Goal: Task Accomplishment & Management: Use online tool/utility

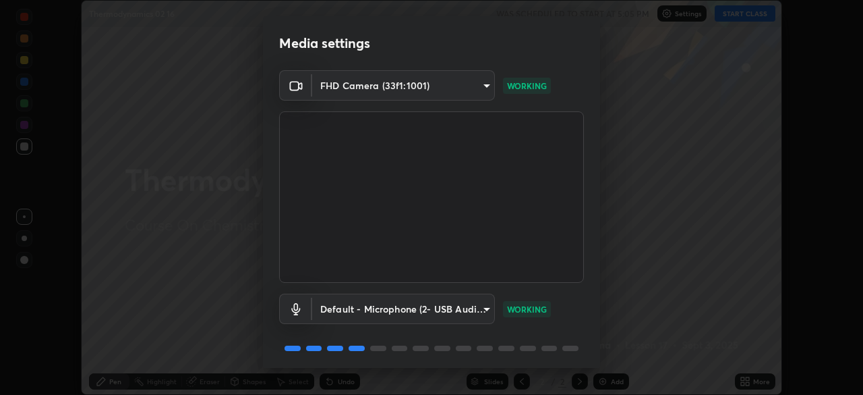
scroll to position [48, 0]
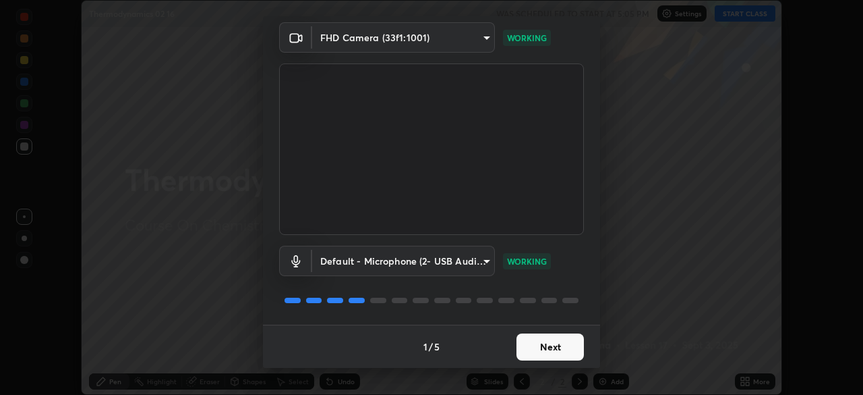
click at [551, 343] on button "Next" at bounding box center [550, 346] width 67 height 27
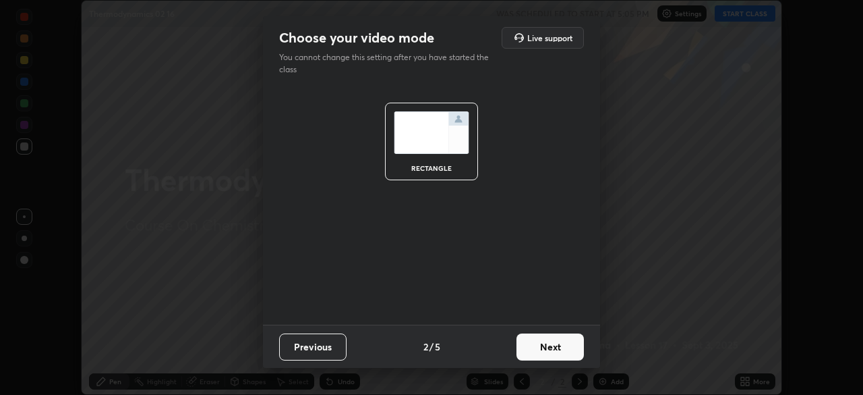
click at [555, 351] on button "Next" at bounding box center [550, 346] width 67 height 27
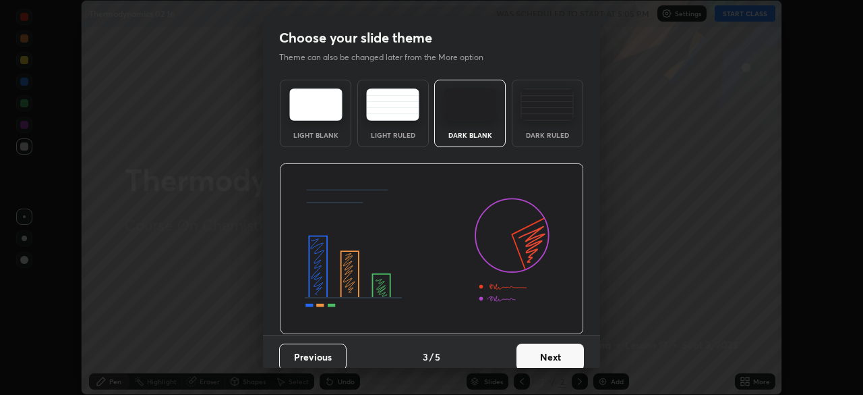
click at [555, 351] on button "Next" at bounding box center [550, 356] width 67 height 27
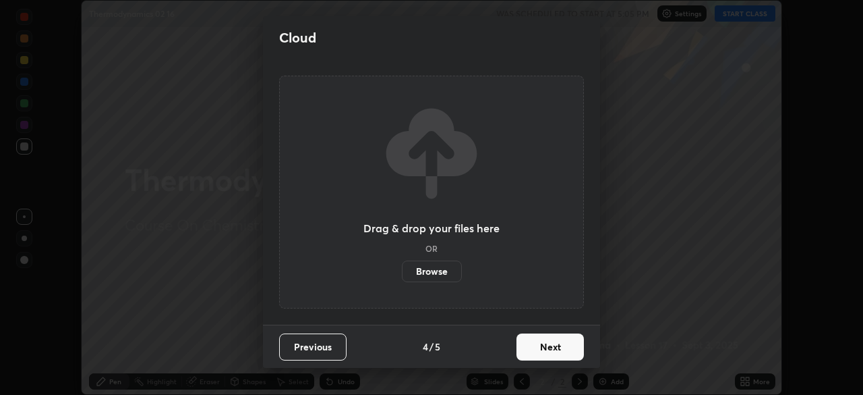
click at [556, 350] on button "Next" at bounding box center [550, 346] width 67 height 27
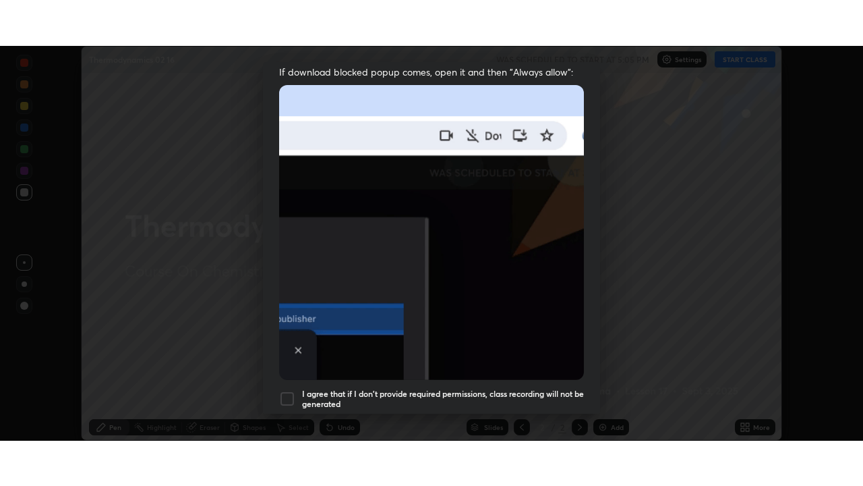
scroll to position [323, 0]
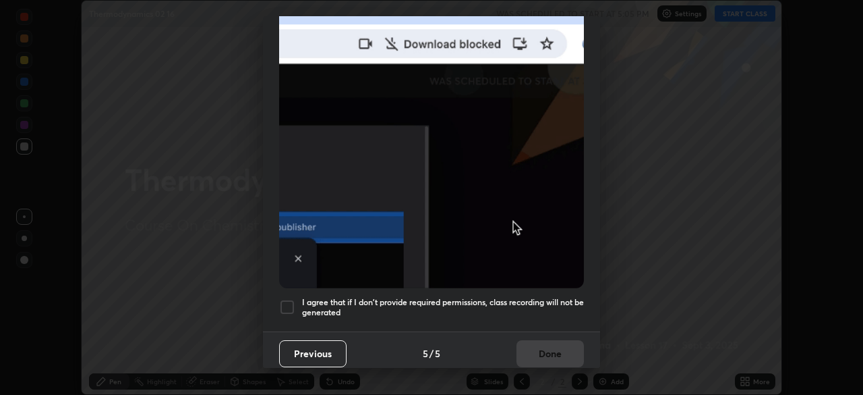
click at [510, 297] on h5 "I agree that if I don't provide required permissions, class recording will not …" at bounding box center [443, 307] width 282 height 21
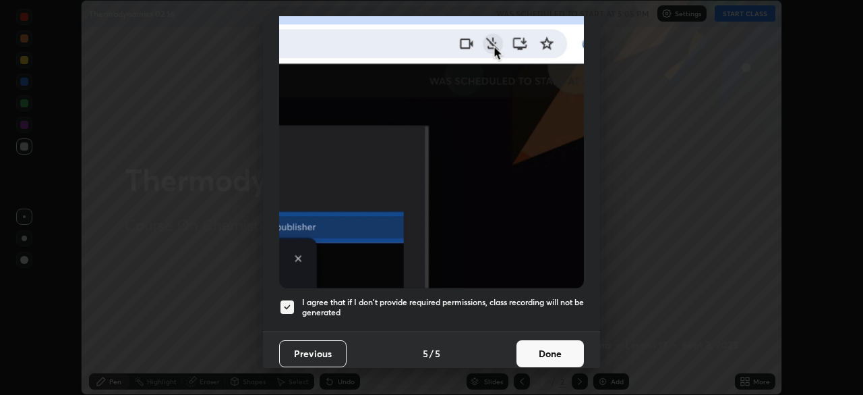
click at [542, 345] on button "Done" at bounding box center [550, 353] width 67 height 27
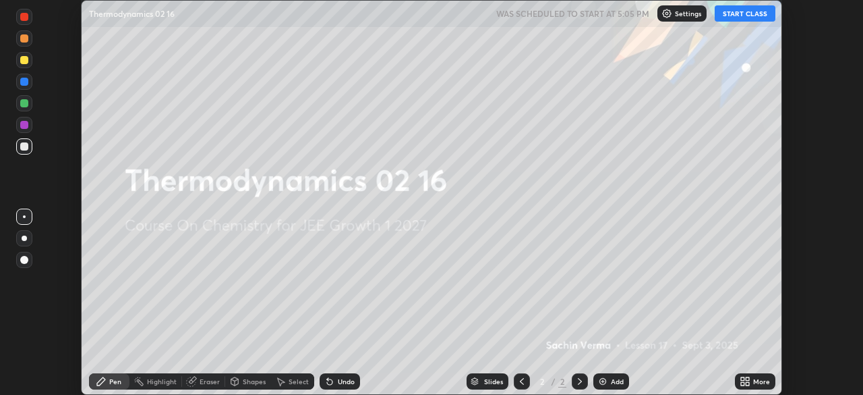
click at [742, 383] on icon at bounding box center [742, 383] width 3 height 3
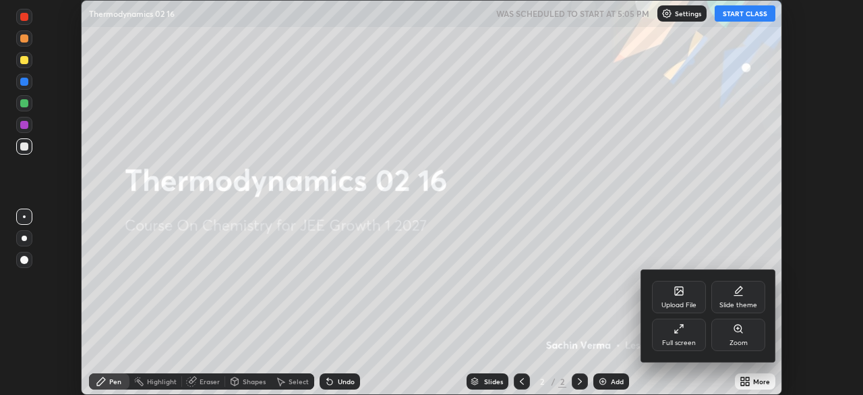
click at [687, 336] on div "Full screen" at bounding box center [679, 334] width 54 height 32
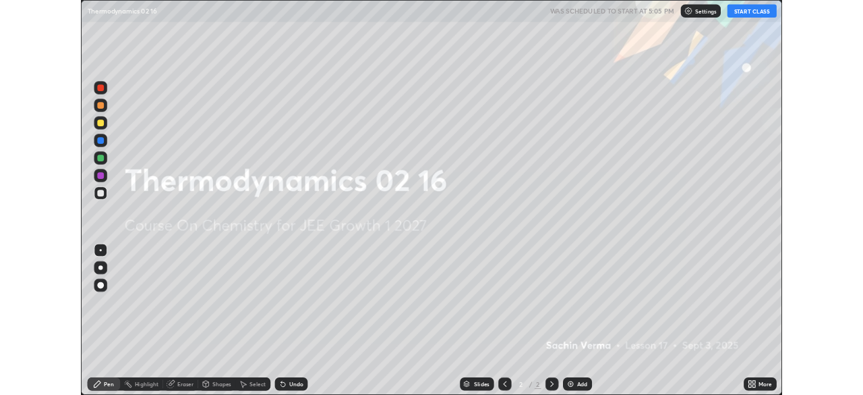
scroll to position [486, 863]
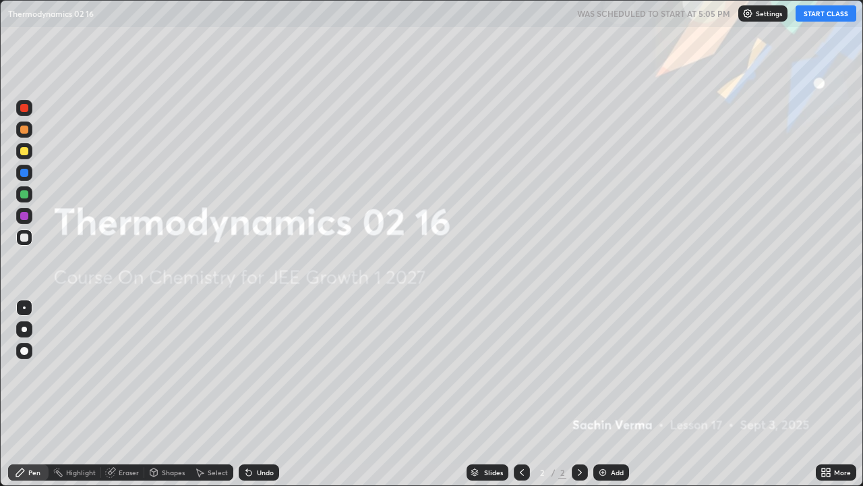
click at [611, 394] on div "Add" at bounding box center [617, 472] width 13 height 7
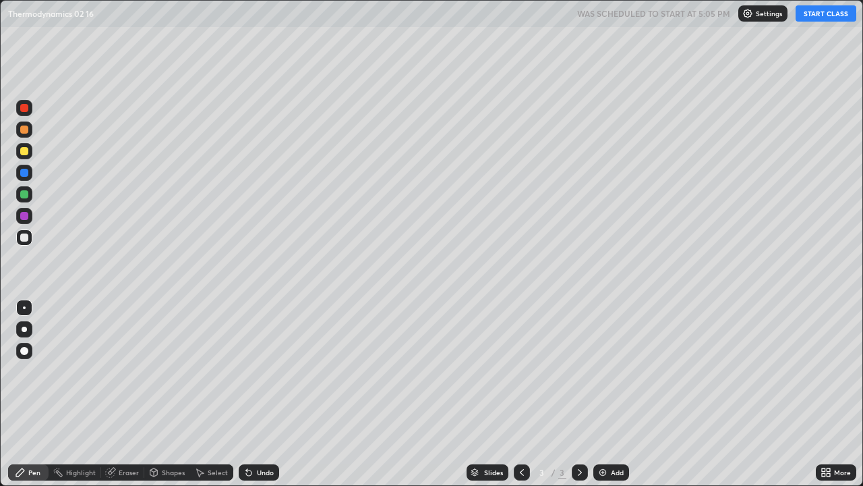
click at [24, 329] on div at bounding box center [24, 328] width 5 height 5
click at [25, 152] on div at bounding box center [24, 151] width 8 height 8
click at [818, 20] on button "START CLASS" at bounding box center [826, 13] width 61 height 16
click at [260, 394] on div "Undo" at bounding box center [265, 472] width 17 height 7
click at [24, 237] on div at bounding box center [24, 237] width 8 height 8
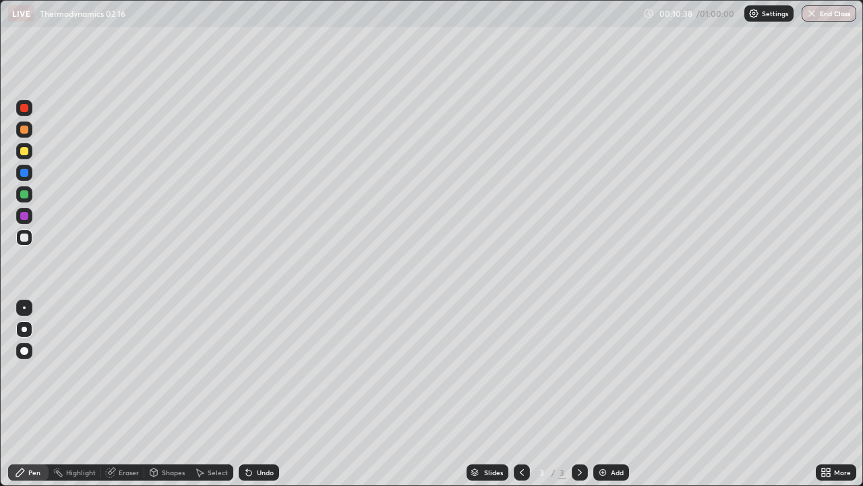
click at [264, 394] on div "Undo" at bounding box center [259, 472] width 40 height 16
click at [266, 394] on div "Undo" at bounding box center [259, 472] width 40 height 16
click at [264, 394] on div "Undo" at bounding box center [265, 472] width 17 height 7
click at [260, 394] on div "Undo" at bounding box center [259, 472] width 40 height 16
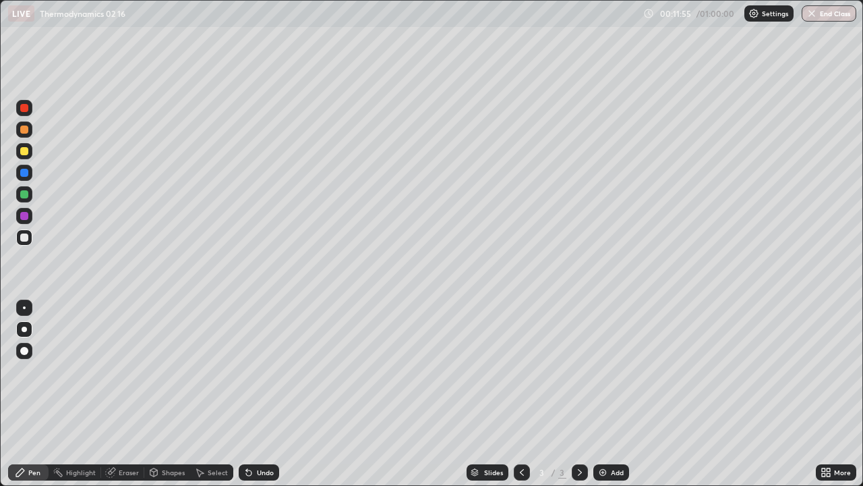
click at [129, 394] on div "Eraser" at bounding box center [129, 472] width 20 height 7
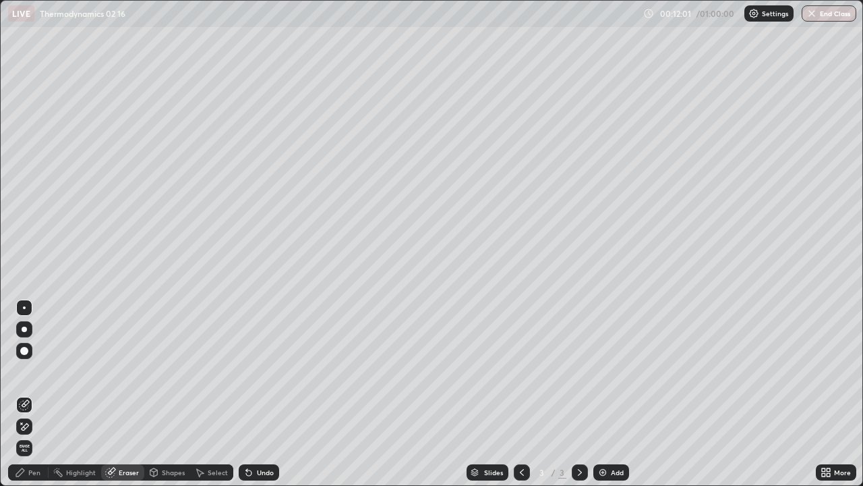
click at [38, 394] on div "Pen" at bounding box center [34, 472] width 12 height 7
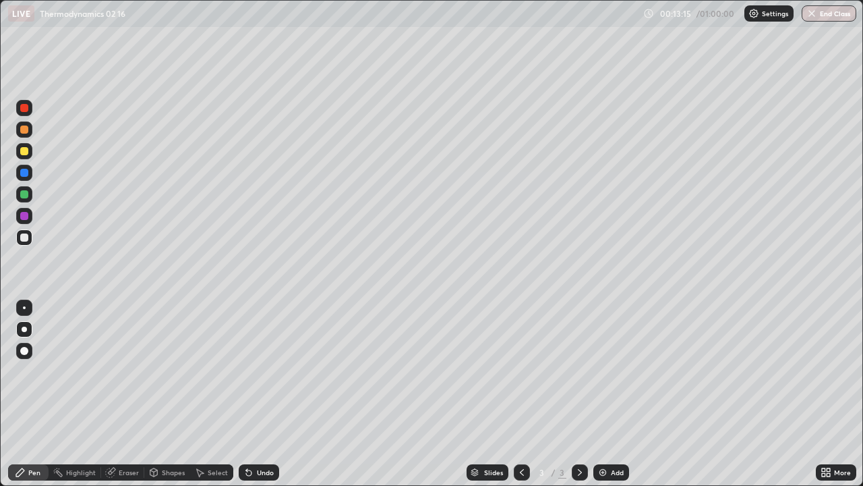
click at [128, 394] on div "Eraser" at bounding box center [129, 472] width 20 height 7
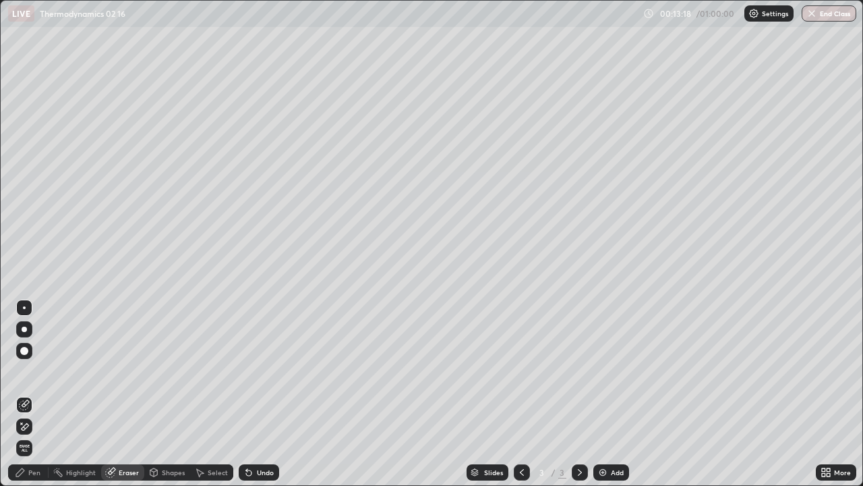
click at [30, 394] on div "Pen" at bounding box center [34, 472] width 12 height 7
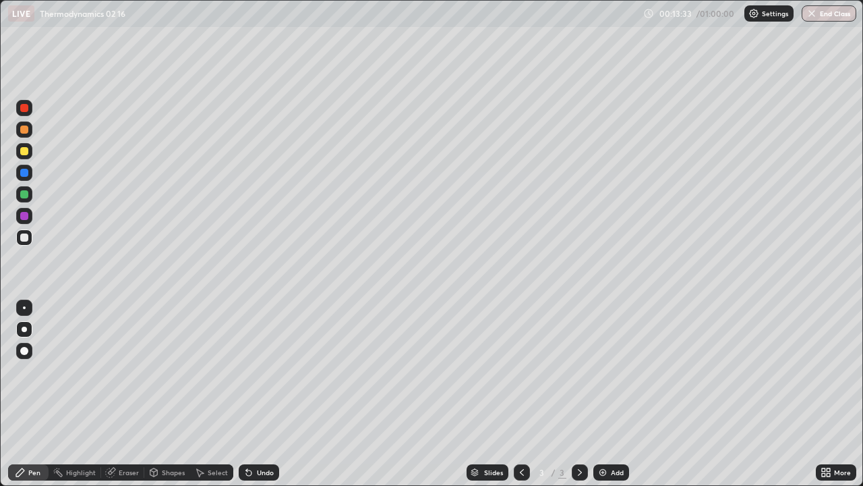
click at [260, 394] on div "Undo" at bounding box center [259, 472] width 40 height 16
click at [256, 394] on div "Undo" at bounding box center [259, 472] width 40 height 16
click at [608, 394] on div "Add" at bounding box center [611, 472] width 36 height 16
click at [261, 394] on div "Undo" at bounding box center [259, 472] width 40 height 16
click at [264, 394] on div "Undo" at bounding box center [265, 472] width 17 height 7
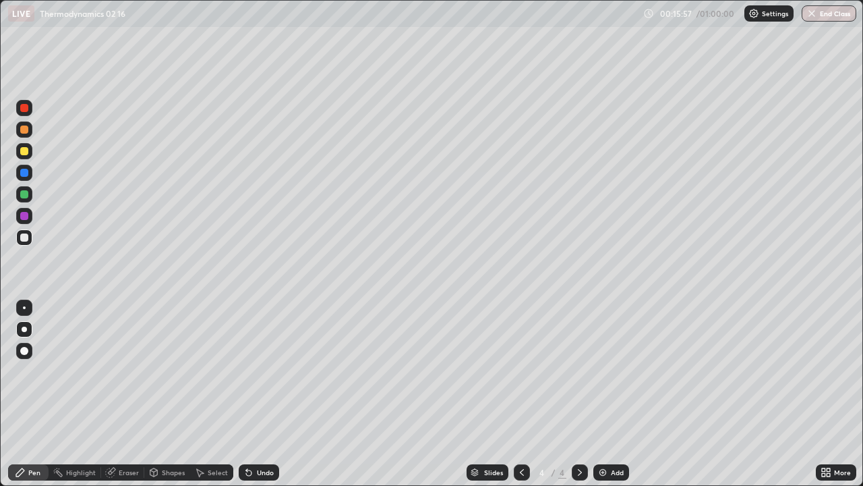
click at [262, 394] on div "Undo" at bounding box center [265, 472] width 17 height 7
click at [27, 151] on div at bounding box center [24, 151] width 8 height 8
click at [262, 394] on div "Undo" at bounding box center [265, 472] width 17 height 7
click at [266, 394] on div "Undo" at bounding box center [265, 472] width 17 height 7
click at [778, 394] on div "Slides 4 / 4 Add" at bounding box center [547, 472] width 537 height 27
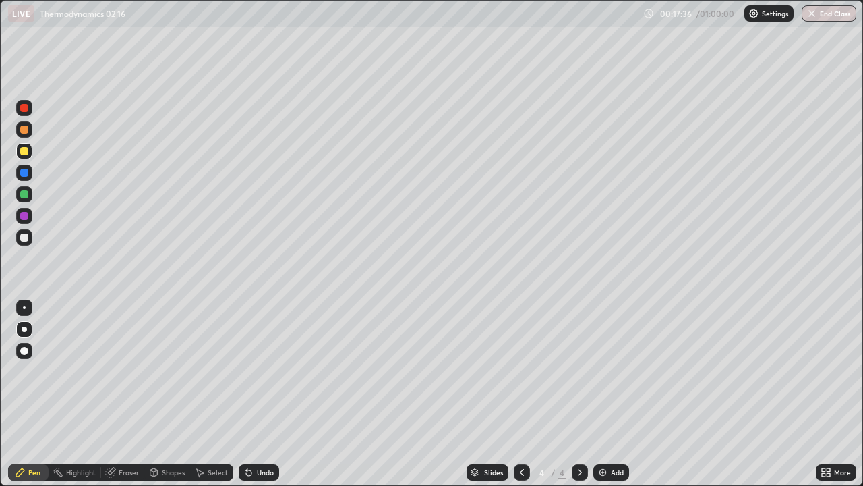
click at [787, 394] on div "Slides 4 / 4 Add" at bounding box center [547, 472] width 537 height 27
click at [128, 394] on div "Eraser" at bounding box center [129, 472] width 20 height 7
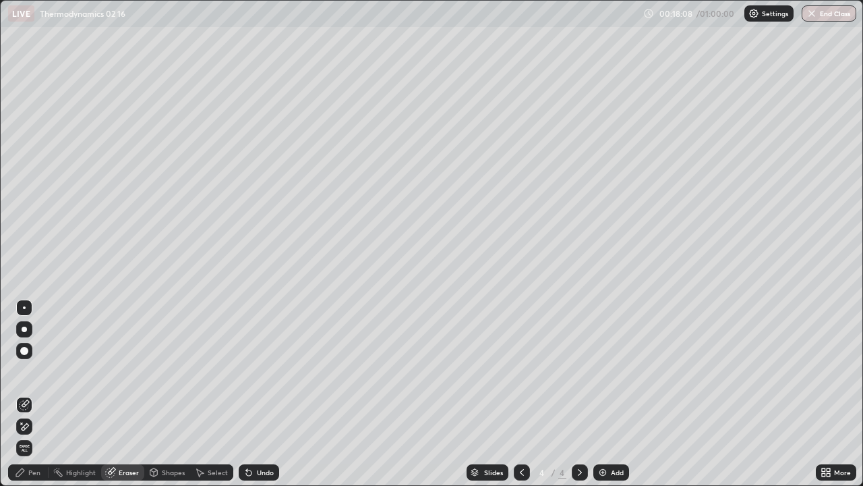
click at [25, 394] on div "Pen" at bounding box center [28, 472] width 40 height 16
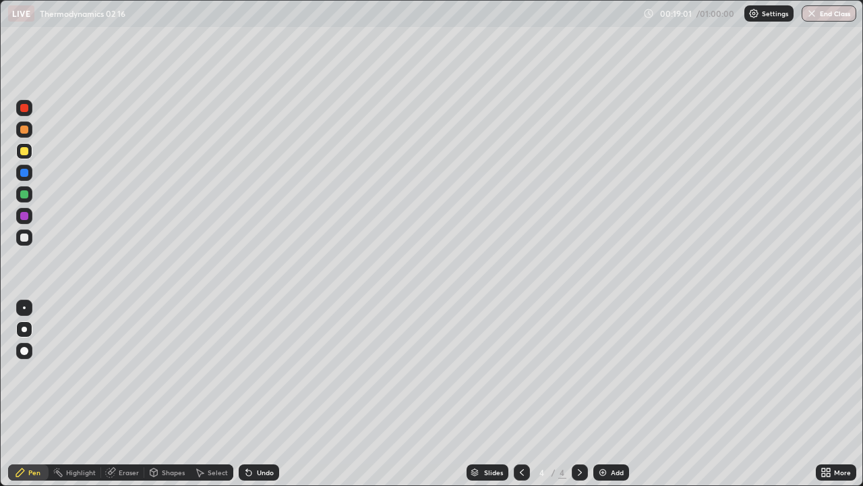
click at [607, 394] on div "Add" at bounding box center [611, 472] width 36 height 16
click at [23, 234] on div at bounding box center [24, 237] width 8 height 8
click at [601, 394] on img at bounding box center [602, 472] width 11 height 11
click at [519, 394] on icon at bounding box center [522, 472] width 11 height 11
click at [585, 394] on div at bounding box center [580, 472] width 16 height 16
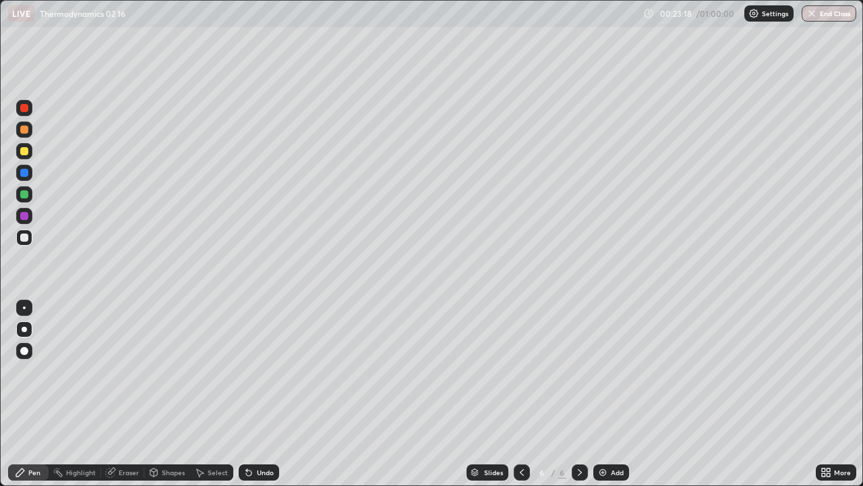
click at [250, 394] on div "Undo" at bounding box center [259, 472] width 40 height 16
click at [25, 151] on div at bounding box center [24, 151] width 8 height 8
click at [247, 394] on icon at bounding box center [248, 472] width 5 height 5
click at [24, 195] on div at bounding box center [24, 194] width 8 height 8
click at [24, 148] on div at bounding box center [24, 151] width 8 height 8
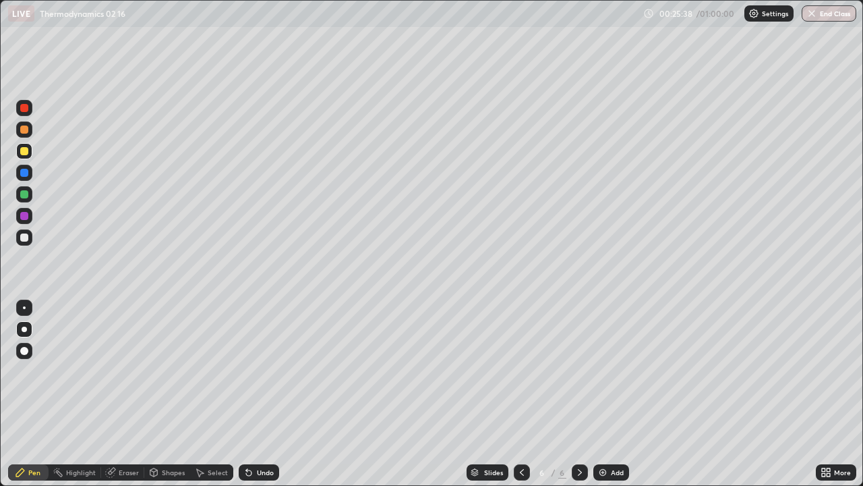
click at [22, 237] on div at bounding box center [24, 237] width 8 height 8
click at [261, 394] on div "Undo" at bounding box center [265, 472] width 17 height 7
click at [260, 394] on div "Undo" at bounding box center [259, 472] width 40 height 16
click at [261, 394] on div "Undo" at bounding box center [259, 472] width 40 height 16
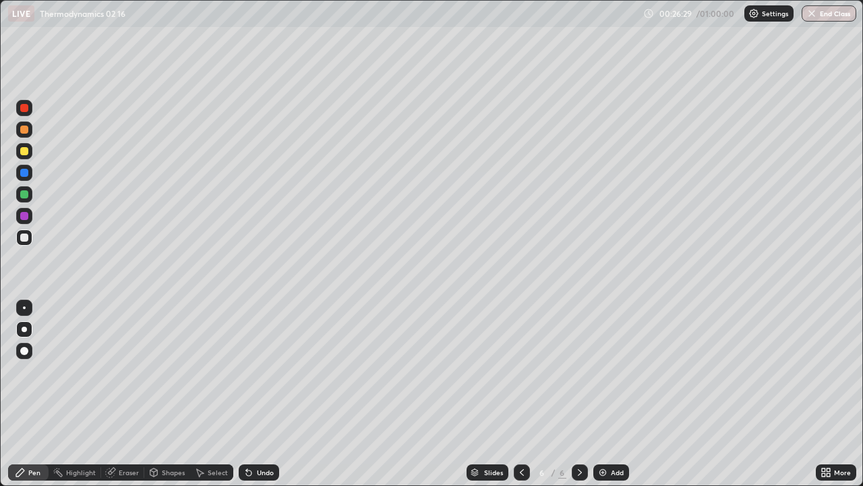
click at [264, 394] on div "Undo" at bounding box center [265, 472] width 17 height 7
click at [262, 394] on div "Undo" at bounding box center [265, 472] width 17 height 7
click at [261, 394] on div "Undo" at bounding box center [265, 472] width 17 height 7
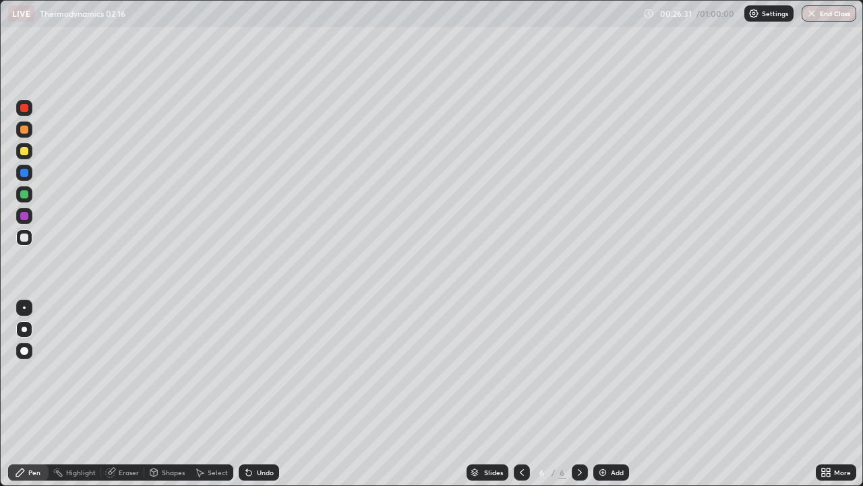
click at [260, 394] on div "Undo" at bounding box center [265, 472] width 17 height 7
click at [261, 394] on div "Undo" at bounding box center [265, 472] width 17 height 7
click at [25, 195] on div at bounding box center [24, 194] width 8 height 8
click at [250, 394] on div "Undo" at bounding box center [259, 472] width 40 height 16
click at [241, 394] on div "Undo" at bounding box center [259, 472] width 40 height 16
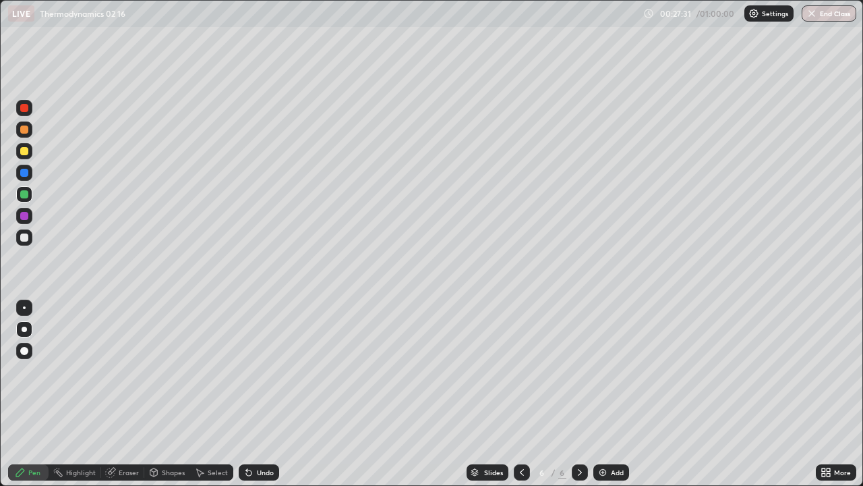
click at [27, 154] on div at bounding box center [24, 151] width 16 height 16
click at [162, 394] on div "Shapes" at bounding box center [173, 472] width 23 height 7
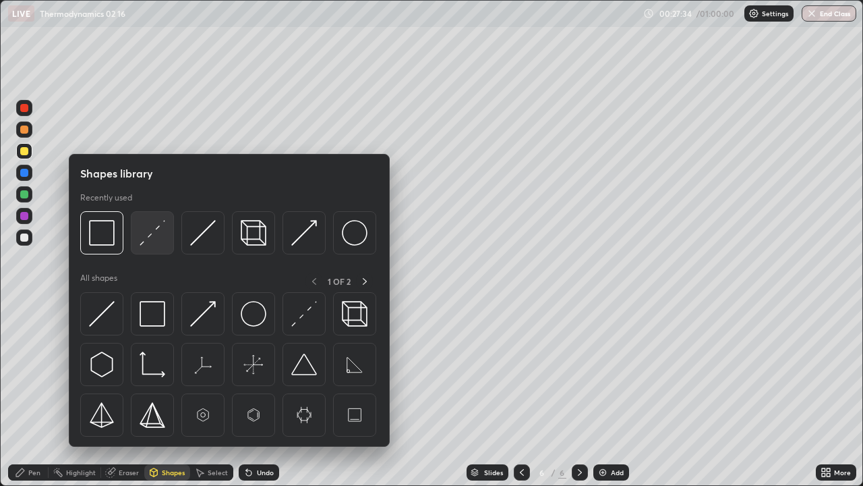
click at [150, 245] on img at bounding box center [153, 233] width 26 height 26
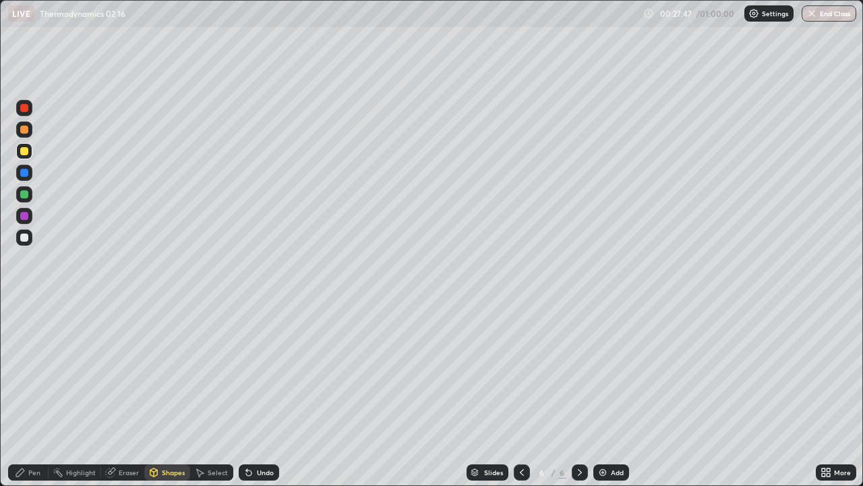
click at [262, 394] on div "Undo" at bounding box center [259, 472] width 40 height 16
click at [30, 394] on div "Pen" at bounding box center [28, 472] width 40 height 16
click at [26, 238] on div at bounding box center [24, 237] width 8 height 8
click at [257, 394] on div "Undo" at bounding box center [265, 472] width 17 height 7
click at [251, 394] on icon at bounding box center [248, 472] width 11 height 11
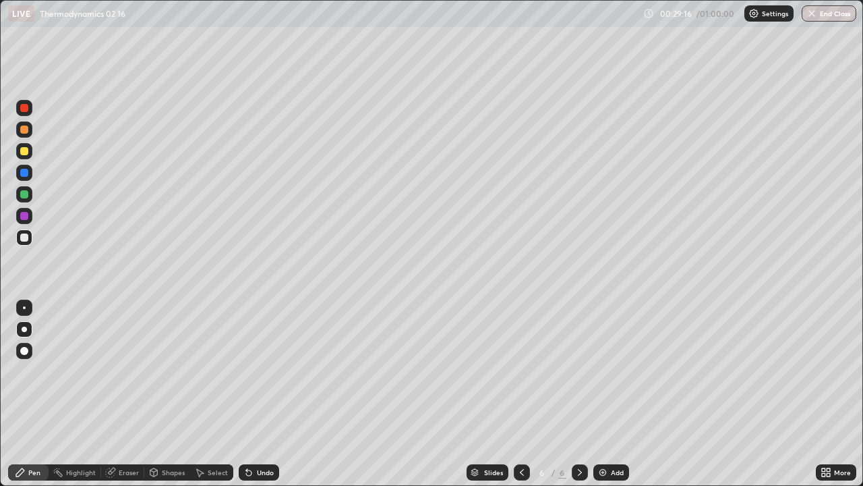
click at [23, 152] on div at bounding box center [24, 151] width 8 height 8
click at [255, 394] on div "Undo" at bounding box center [259, 472] width 40 height 16
click at [260, 394] on div "Undo" at bounding box center [259, 472] width 40 height 16
click at [264, 394] on div "Undo" at bounding box center [265, 472] width 17 height 7
click at [156, 394] on icon at bounding box center [153, 472] width 7 height 8
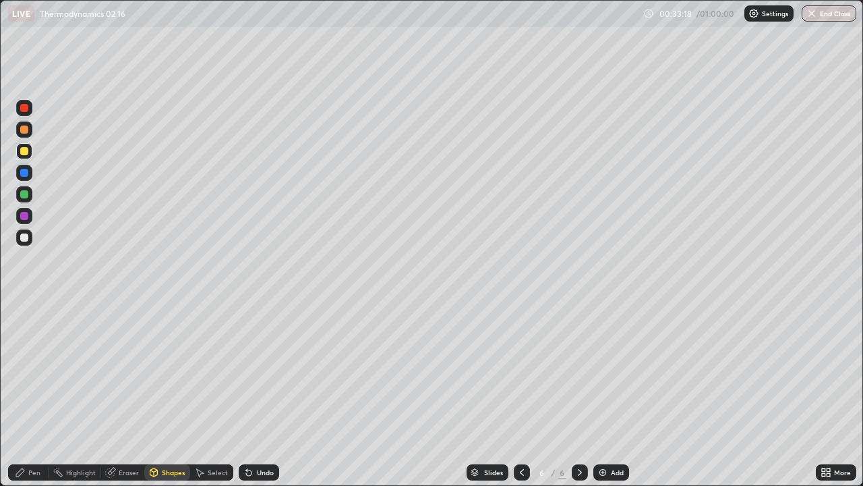
click at [254, 394] on div "Undo" at bounding box center [259, 472] width 40 height 16
click at [30, 196] on div at bounding box center [24, 194] width 16 height 16
click at [260, 394] on div "Undo" at bounding box center [259, 472] width 40 height 16
click at [32, 233] on div at bounding box center [24, 237] width 16 height 16
click at [256, 394] on div "Undo" at bounding box center [259, 472] width 40 height 16
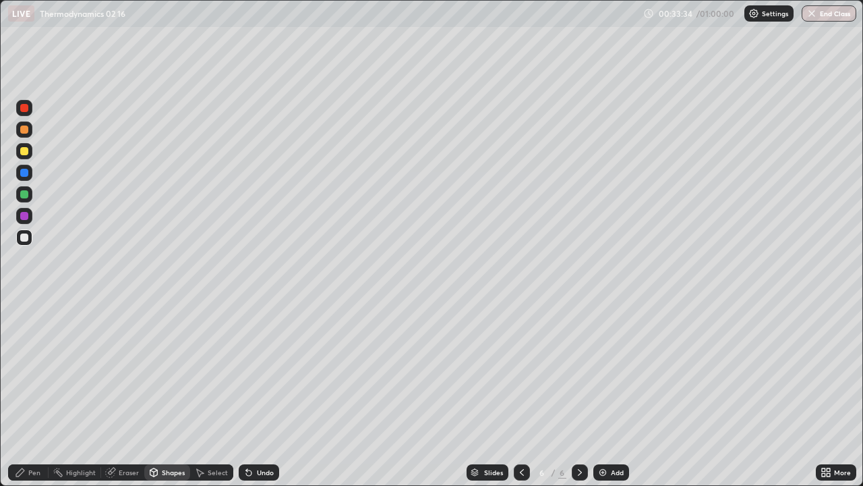
click at [28, 394] on div "Pen" at bounding box center [34, 472] width 12 height 7
click at [257, 394] on div "Undo" at bounding box center [265, 472] width 17 height 7
click at [259, 394] on div "Undo" at bounding box center [265, 472] width 17 height 7
click at [614, 394] on div "Add" at bounding box center [617, 472] width 13 height 7
click at [274, 394] on div "Undo" at bounding box center [259, 472] width 40 height 16
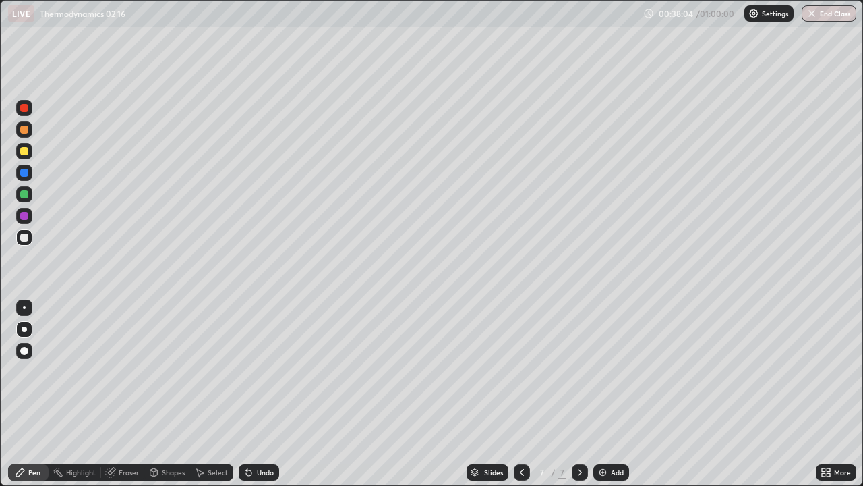
click at [26, 195] on div at bounding box center [24, 194] width 8 height 8
click at [25, 237] on div at bounding box center [24, 237] width 8 height 8
click at [600, 394] on img at bounding box center [602, 472] width 11 height 11
click at [24, 152] on div at bounding box center [24, 151] width 8 height 8
click at [264, 394] on div "Undo" at bounding box center [265, 472] width 17 height 7
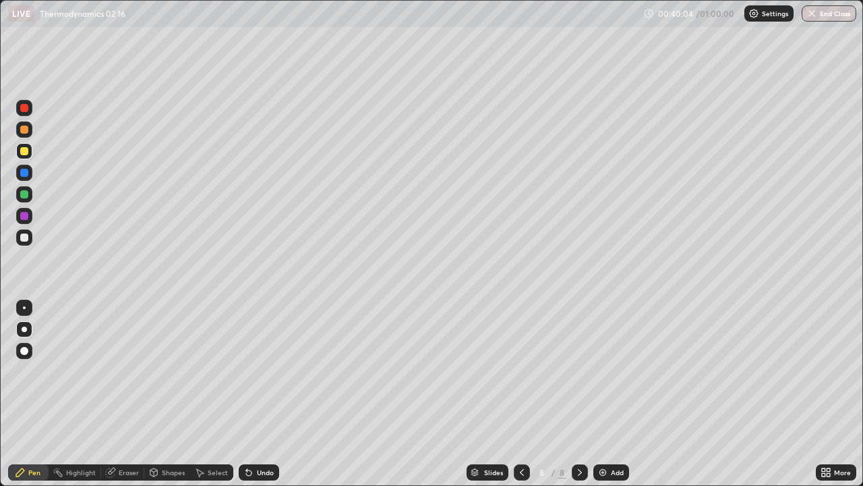
click at [266, 394] on div "Undo" at bounding box center [265, 472] width 17 height 7
click at [27, 241] on div at bounding box center [24, 237] width 16 height 16
click at [260, 394] on div "Undo" at bounding box center [265, 472] width 17 height 7
click at [250, 394] on div "Undo" at bounding box center [259, 472] width 40 height 16
click at [24, 193] on div at bounding box center [24, 194] width 8 height 8
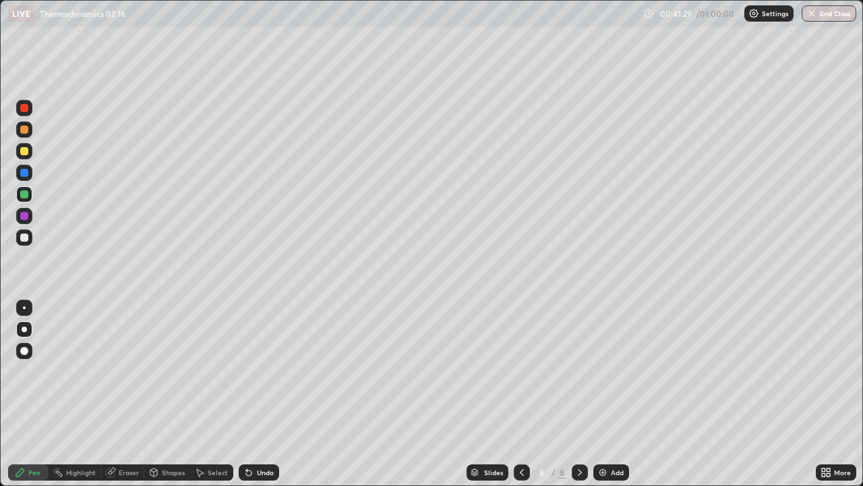
click at [24, 218] on div at bounding box center [24, 216] width 8 height 8
click at [25, 237] on div at bounding box center [24, 237] width 8 height 8
click at [25, 150] on div at bounding box center [24, 151] width 8 height 8
click at [252, 394] on icon at bounding box center [248, 472] width 11 height 11
click at [614, 394] on div "Add" at bounding box center [617, 472] width 13 height 7
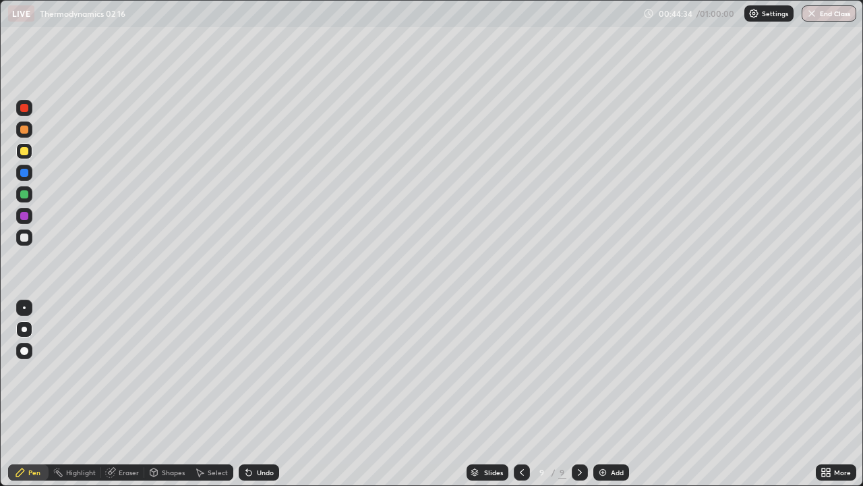
click at [261, 394] on div "Undo" at bounding box center [265, 472] width 17 height 7
click at [257, 394] on div "Undo" at bounding box center [265, 472] width 17 height 7
click at [261, 394] on div "Undo" at bounding box center [259, 472] width 40 height 16
click at [260, 394] on div "Undo" at bounding box center [259, 472] width 40 height 16
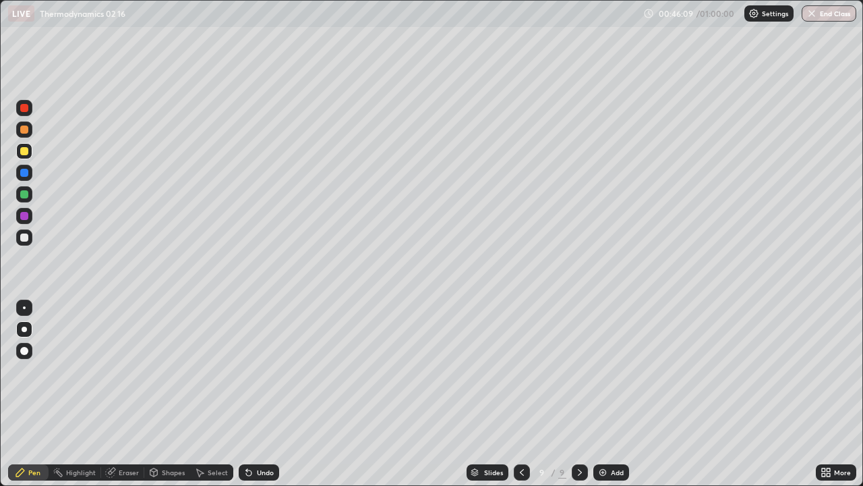
click at [21, 198] on div at bounding box center [24, 194] width 8 height 8
click at [28, 243] on div at bounding box center [24, 237] width 16 height 16
click at [252, 394] on div "Undo" at bounding box center [259, 472] width 40 height 16
click at [257, 394] on div "Undo" at bounding box center [265, 472] width 17 height 7
click at [21, 194] on div at bounding box center [24, 194] width 8 height 8
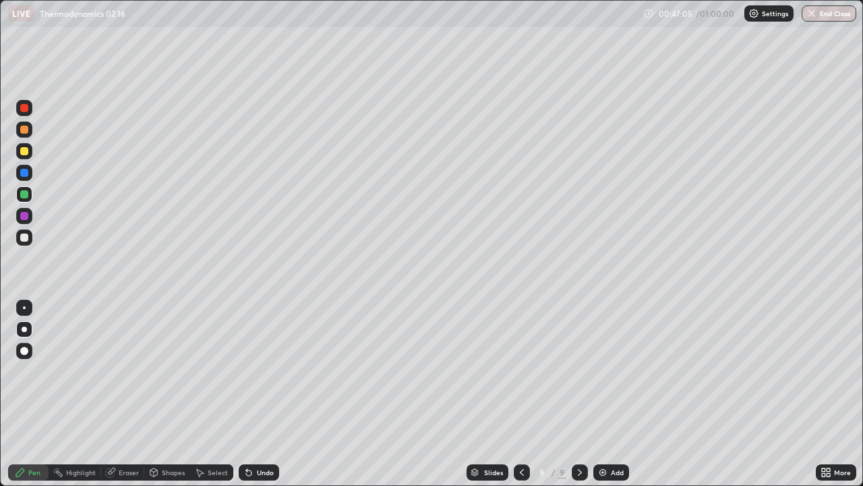
click at [25, 235] on div at bounding box center [24, 237] width 8 height 8
click at [262, 394] on div "Undo" at bounding box center [265, 472] width 17 height 7
click at [231, 394] on div "Select" at bounding box center [211, 472] width 43 height 16
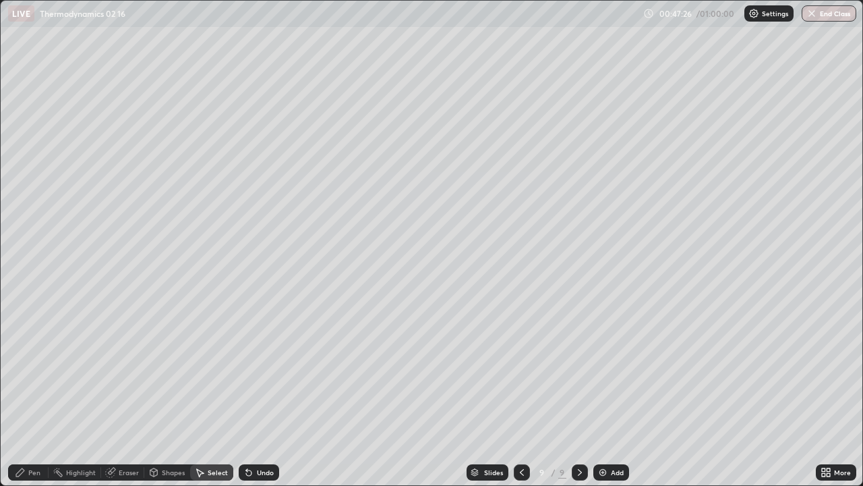
click at [264, 394] on div "Undo" at bounding box center [265, 472] width 17 height 7
click at [648, 394] on div "0 ° Undo Copy Duplicate Duplicate to new slide Delete" at bounding box center [432, 243] width 862 height 484
click at [42, 394] on div "Pen" at bounding box center [28, 472] width 40 height 16
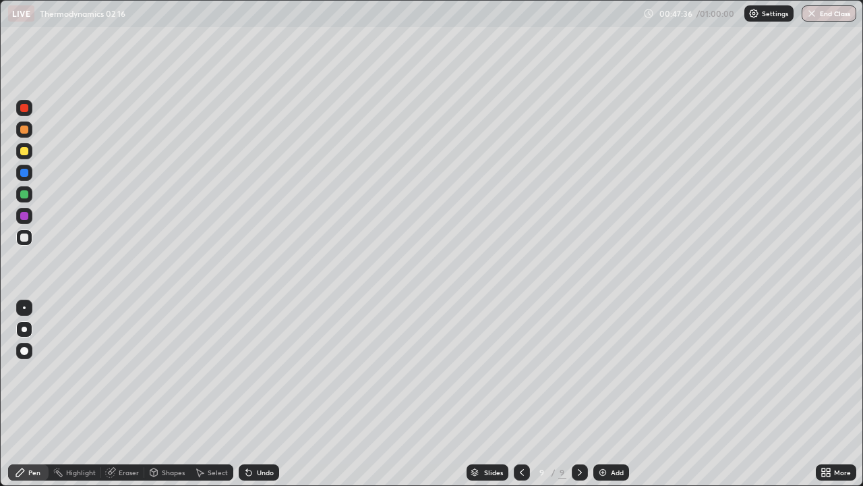
click at [764, 394] on div "Slides 9 / 9 Add" at bounding box center [547, 472] width 537 height 27
click at [606, 394] on img at bounding box center [602, 472] width 11 height 11
click at [26, 152] on div at bounding box center [24, 151] width 8 height 8
click at [26, 240] on div at bounding box center [24, 237] width 8 height 8
click at [25, 151] on div at bounding box center [24, 151] width 8 height 8
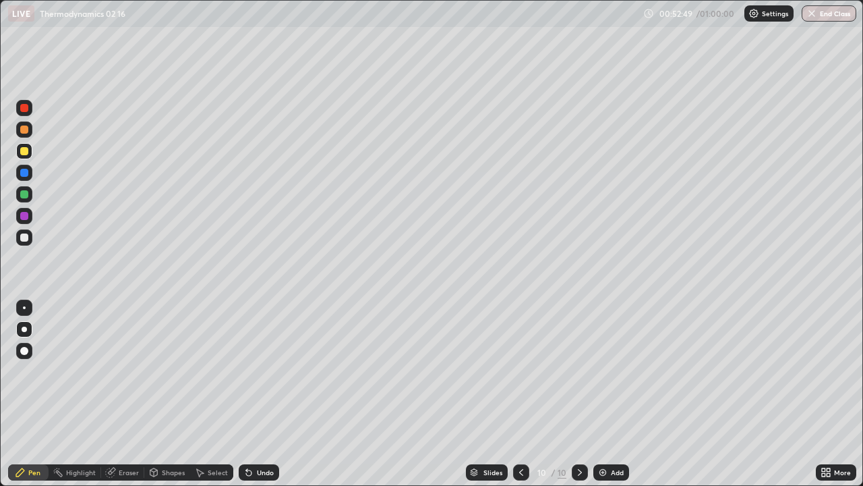
click at [27, 192] on div at bounding box center [24, 194] width 8 height 8
click at [30, 239] on div at bounding box center [24, 237] width 16 height 16
click at [25, 150] on div at bounding box center [24, 151] width 8 height 8
click at [604, 394] on img at bounding box center [602, 472] width 11 height 11
click at [258, 394] on div "Undo" at bounding box center [265, 472] width 17 height 7
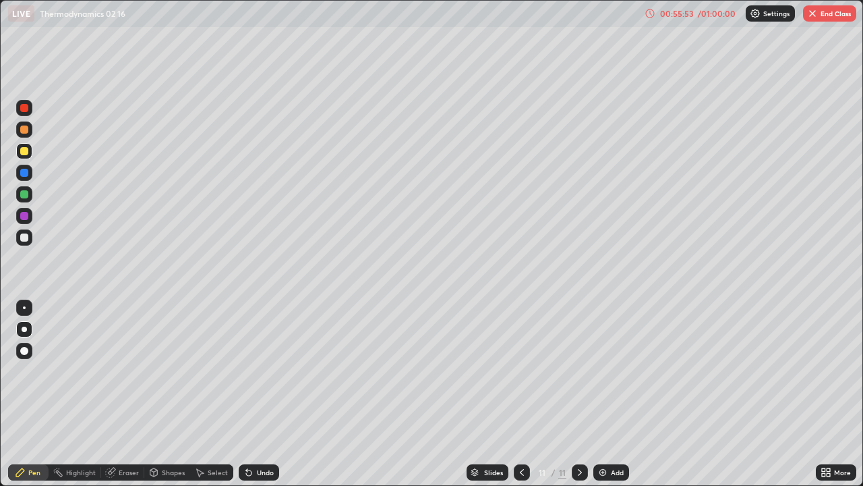
click at [258, 394] on div "Undo" at bounding box center [265, 472] width 17 height 7
click at [251, 394] on icon at bounding box center [248, 472] width 11 height 11
click at [254, 394] on div "Undo" at bounding box center [259, 472] width 40 height 16
click at [602, 394] on img at bounding box center [602, 472] width 11 height 11
click at [521, 394] on icon at bounding box center [522, 472] width 11 height 11
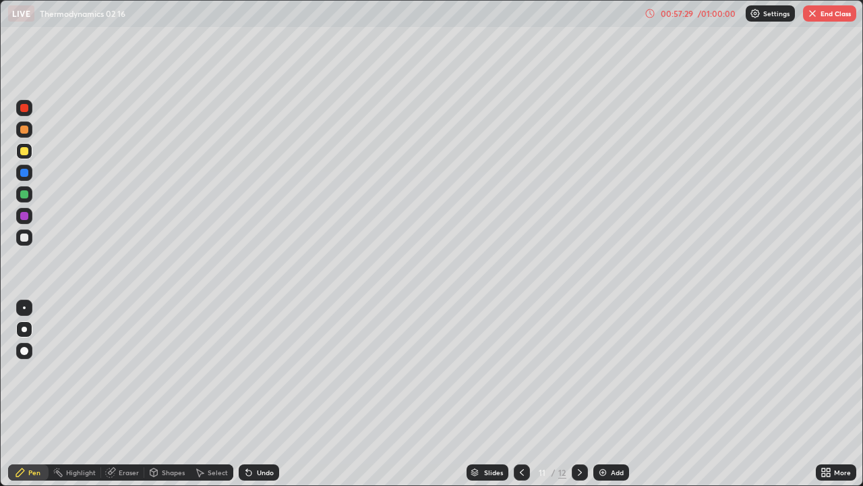
click at [832, 13] on button "End Class" at bounding box center [829, 13] width 53 height 16
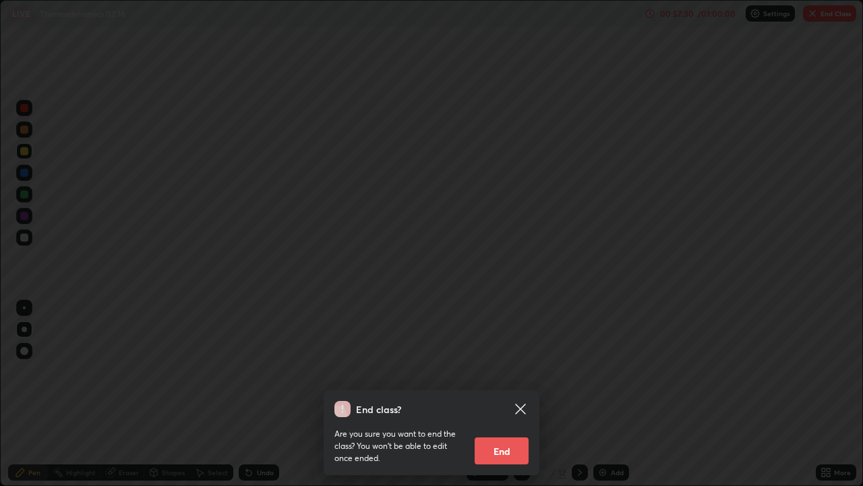
click at [511, 394] on button "End" at bounding box center [502, 450] width 54 height 27
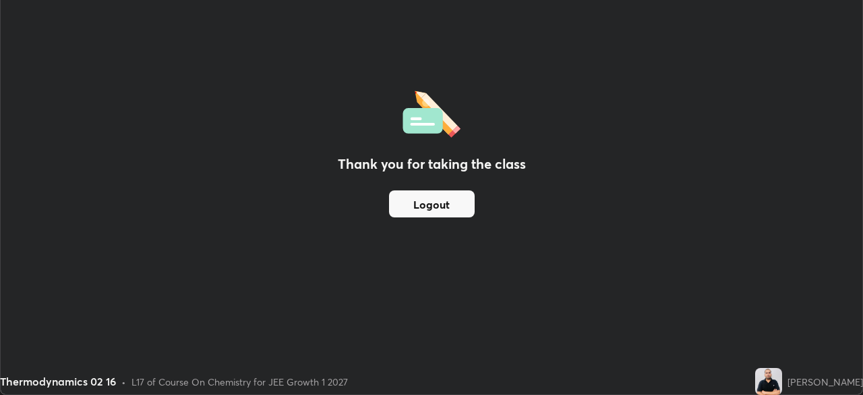
scroll to position [67042, 66573]
